Goal: Information Seeking & Learning: Find specific page/section

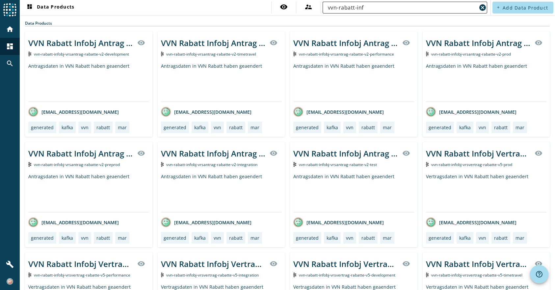
click at [338, 7] on input "vvn-rabatt-inf" at bounding box center [402, 8] width 149 height 8
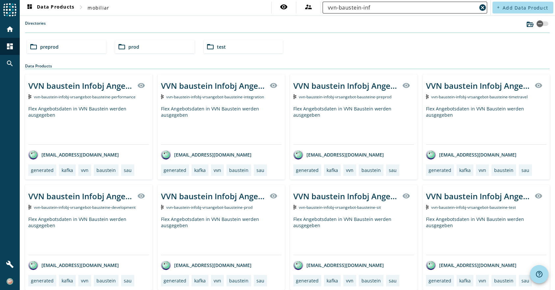
click at [386, 3] on div "vvn-baustein-inf" at bounding box center [402, 8] width 149 height 12
type input "vvn-baustein-infobj-vrsantrag"
click at [218, 46] on span "test" at bounding box center [221, 47] width 9 height 6
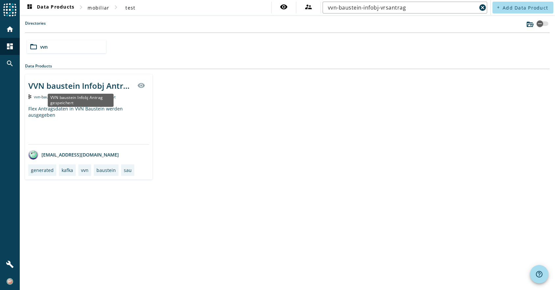
click at [75, 85] on div "VVN baustein Infobj Antrag gespeichert" at bounding box center [80, 85] width 105 height 11
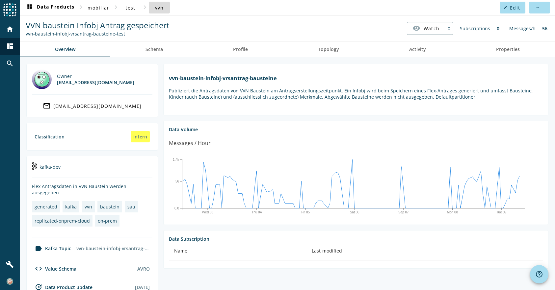
click at [155, 8] on span "vvn" at bounding box center [159, 8] width 9 height 6
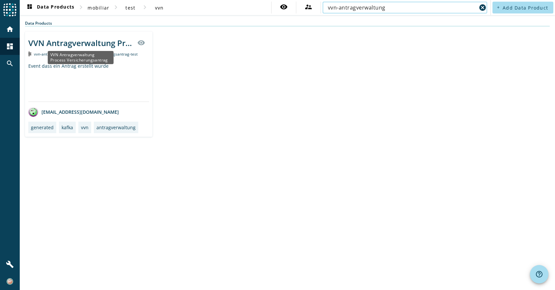
type input "vvn-antragverwaltung"
click at [66, 42] on div "VVN Antragverwaltung Process Versicherungsantrag" at bounding box center [80, 42] width 105 height 11
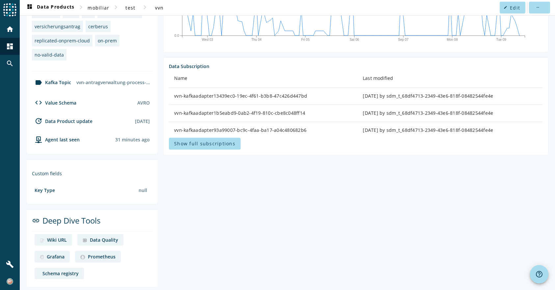
scroll to position [192, 0]
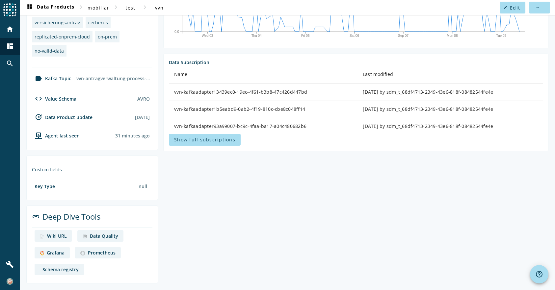
click at [55, 250] on div "Grafana" at bounding box center [56, 253] width 18 height 6
